Goal: Find specific page/section: Find specific page/section

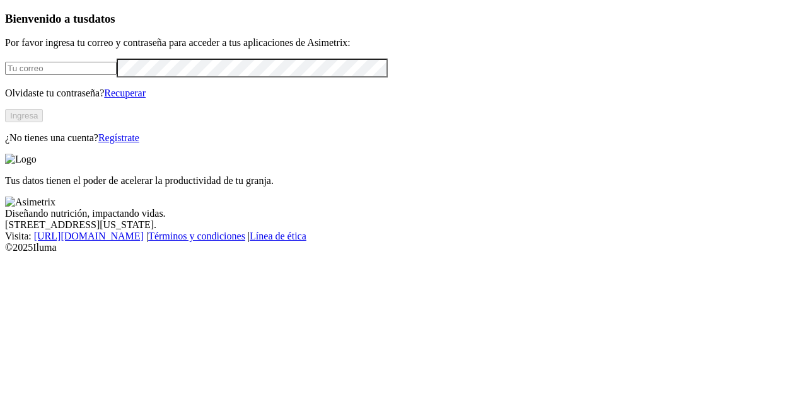
type input "[PERSON_NAME][EMAIL_ADDRESS][DOMAIN_NAME]"
click at [43, 122] on button "Ingresa" at bounding box center [24, 115] width 38 height 13
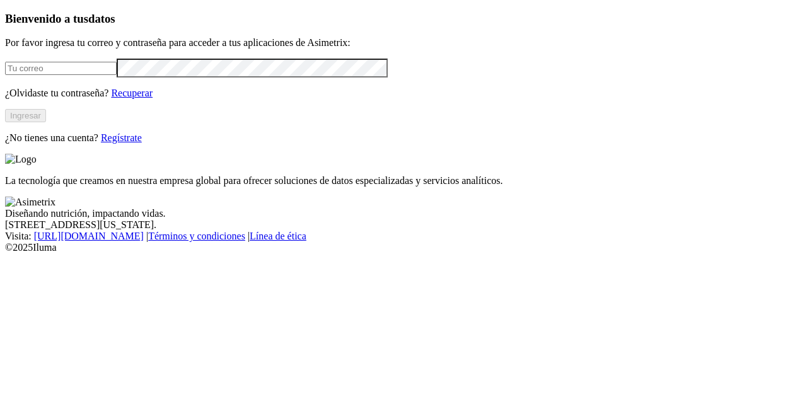
type input "[PERSON_NAME][EMAIL_ADDRESS][DOMAIN_NAME]"
click at [46, 122] on button "Ingresar" at bounding box center [25, 115] width 41 height 13
